Goal: Find specific page/section: Find specific page/section

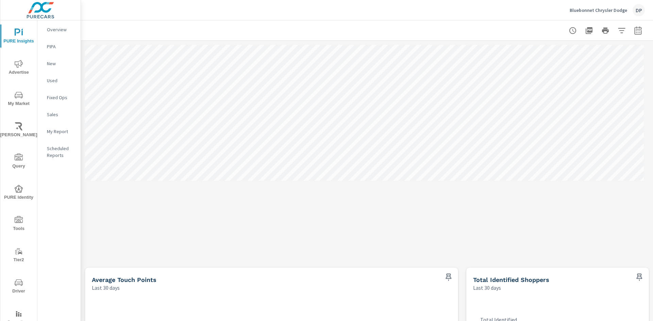
scroll to position [500, 0]
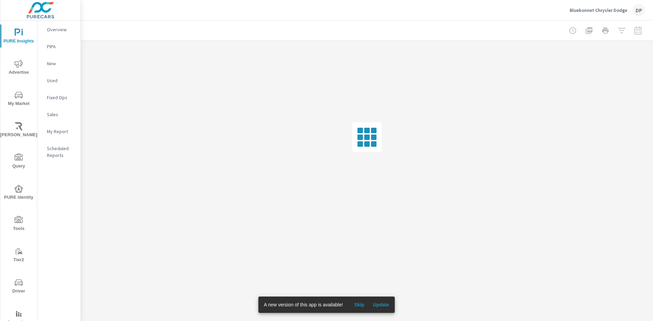
click at [357, 303] on span "Skip" at bounding box center [359, 305] width 16 height 6
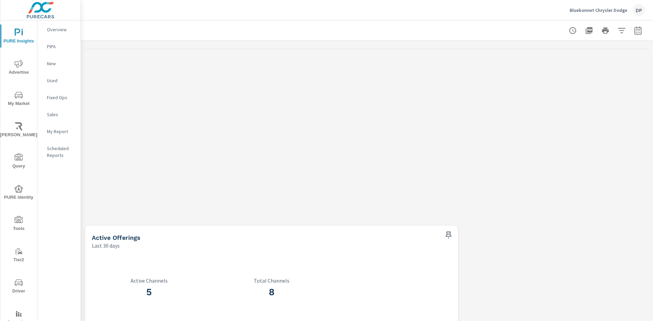
scroll to position [500, 0]
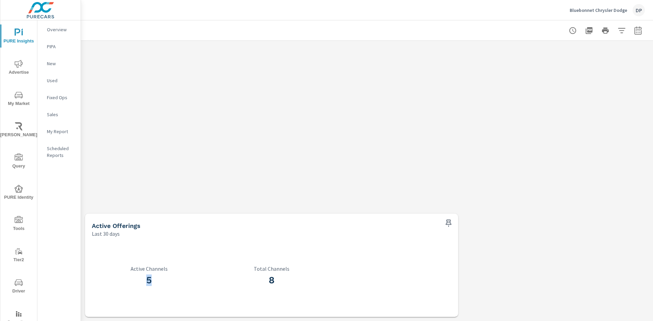
drag, startPoint x: 147, startPoint y: 281, endPoint x: 161, endPoint y: 280, distance: 14.0
click at [161, 280] on h3 "5" at bounding box center [149, 281] width 114 height 12
drag, startPoint x: 269, startPoint y: 281, endPoint x: 277, endPoint y: 281, distance: 8.5
click at [277, 281] on h3 "8" at bounding box center [271, 281] width 114 height 12
drag, startPoint x: 91, startPoint y: 226, endPoint x: 135, endPoint y: 226, distance: 43.5
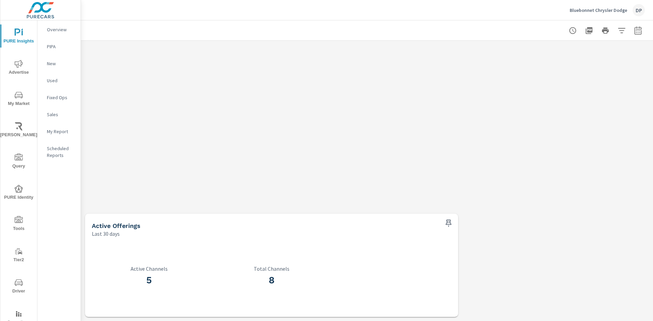
click at [135, 226] on div "Active Offerings Last 30 days" at bounding box center [262, 226] width 355 height 24
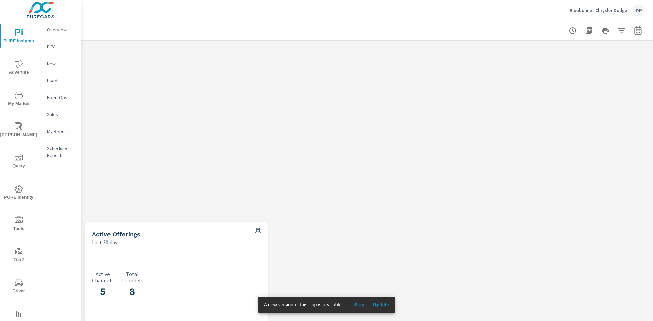
scroll to position [500, 0]
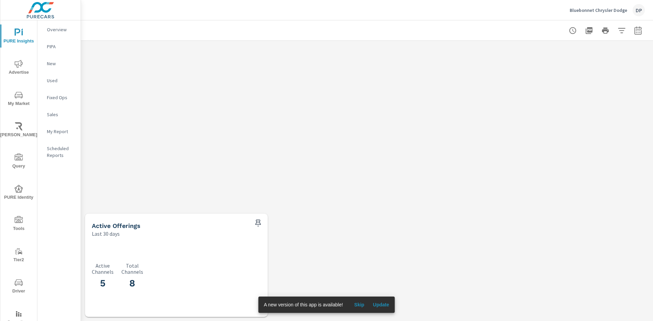
click at [360, 304] on span "Skip" at bounding box center [359, 305] width 16 height 6
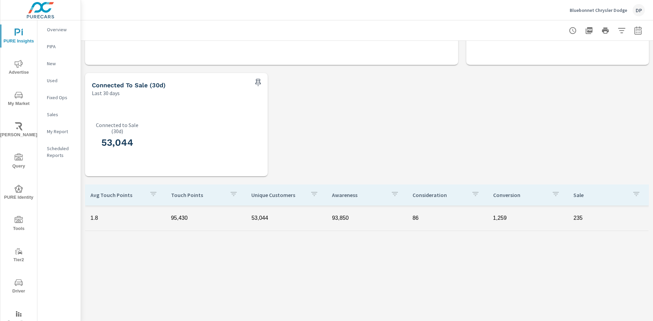
scroll to position [296, 0]
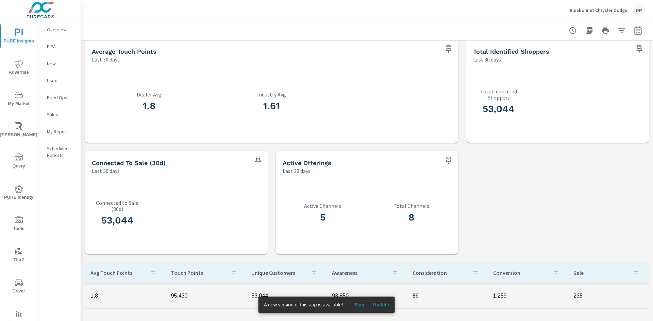
scroll to position [238, 0]
